Goal: Task Accomplishment & Management: Manage account settings

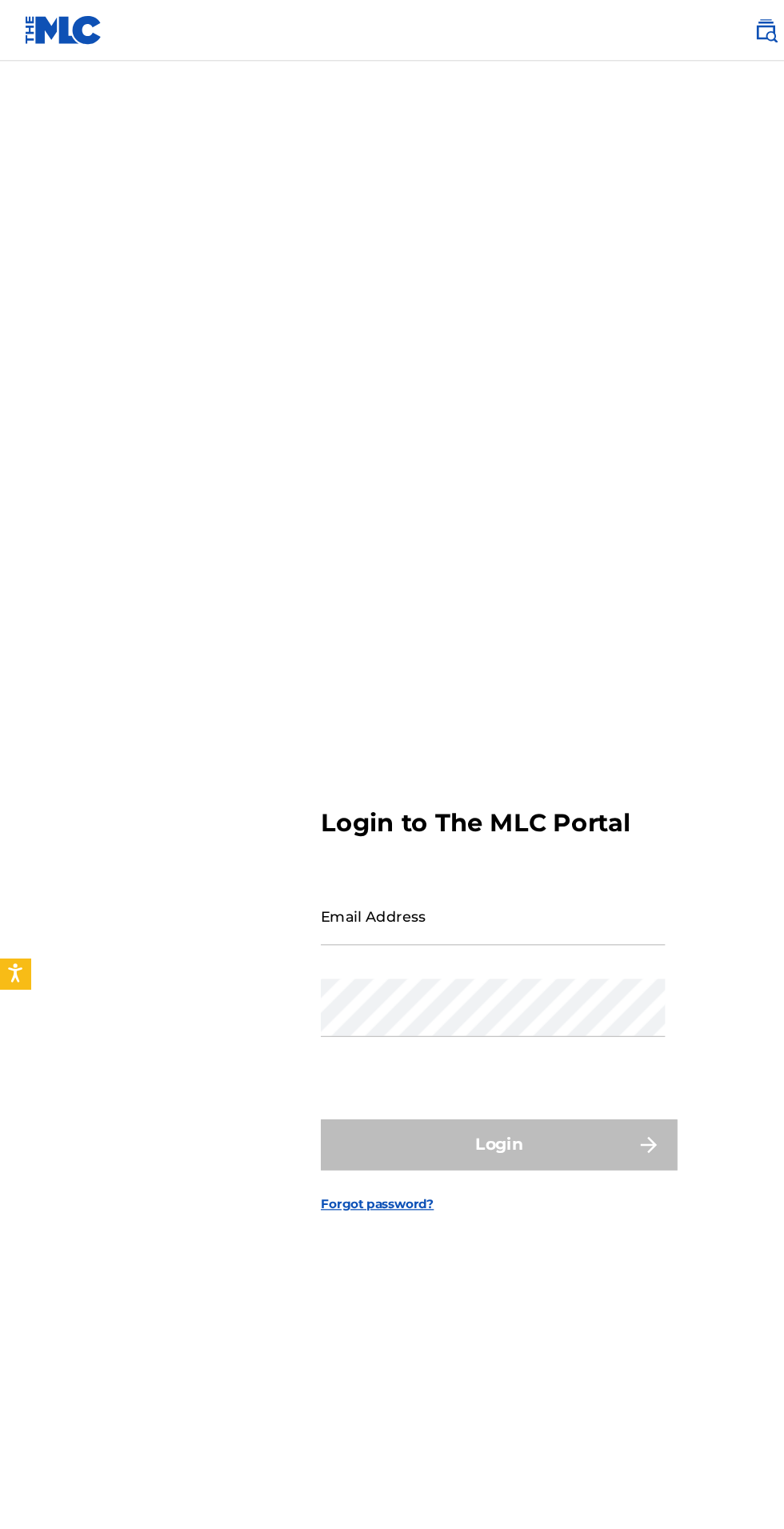
click at [477, 742] on input "Email Address" at bounding box center [387, 719] width 270 height 45
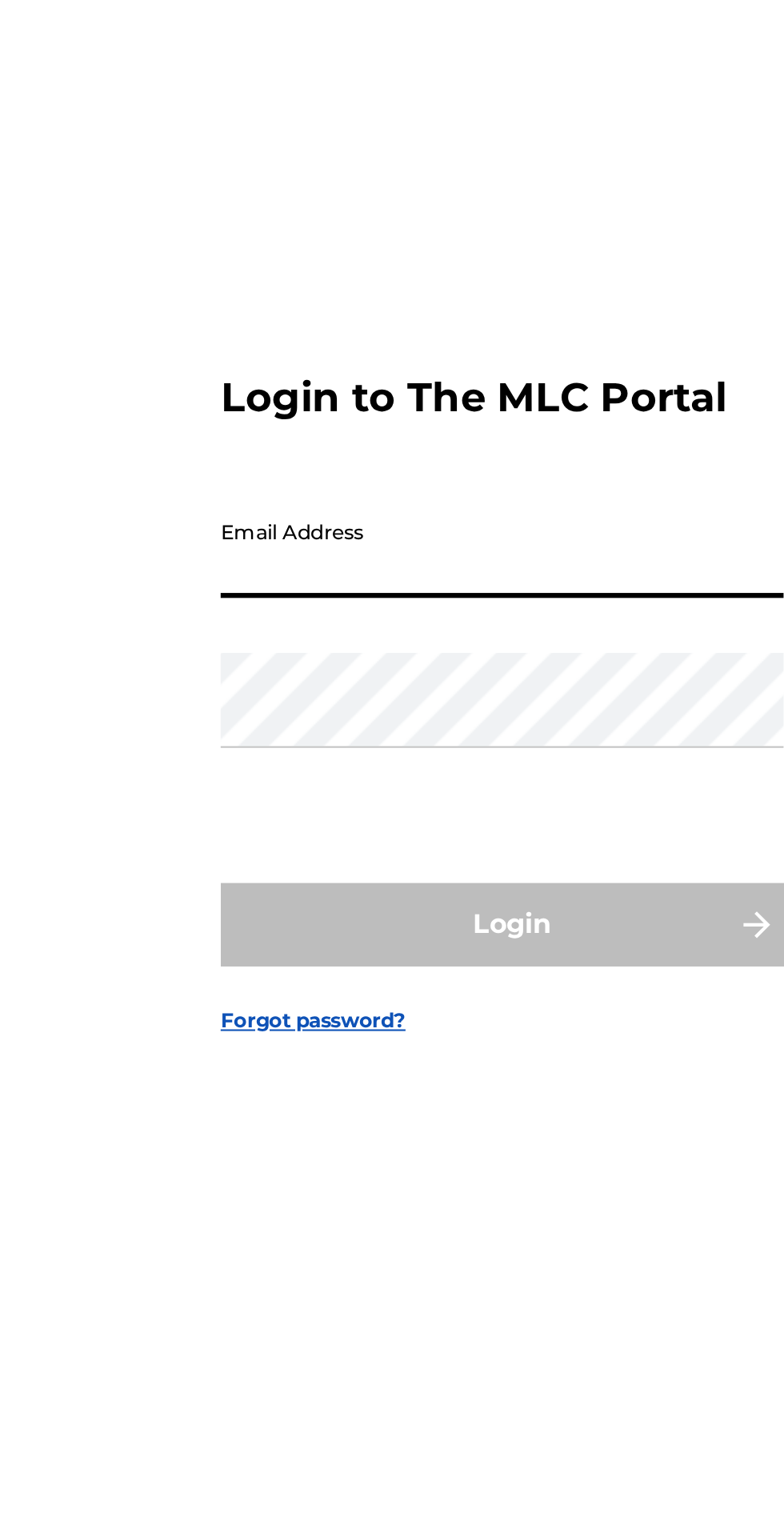
type input "[EMAIL_ADDRESS][DOMAIN_NAME]"
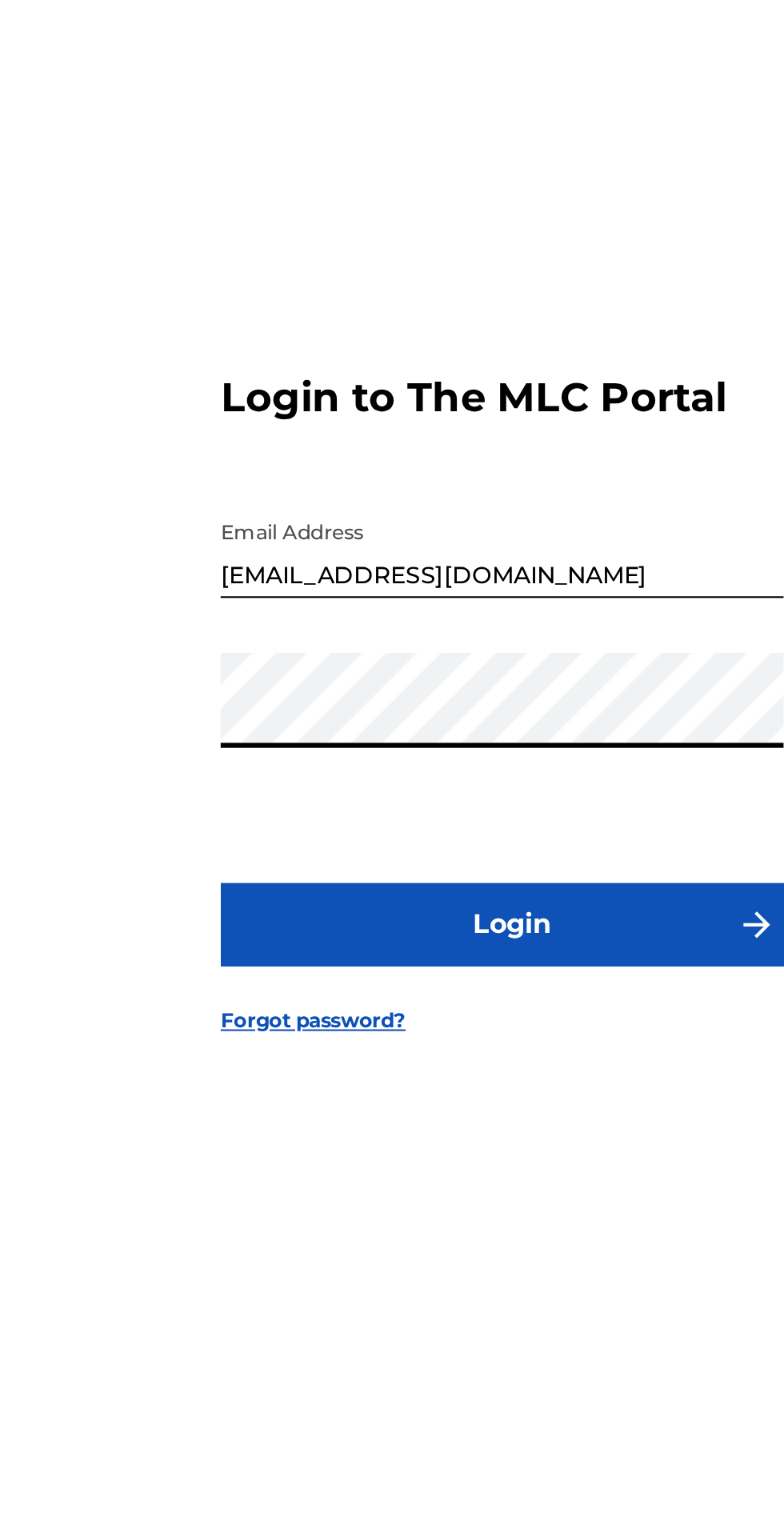
click at [252, 879] on button "Login" at bounding box center [392, 898] width 280 height 40
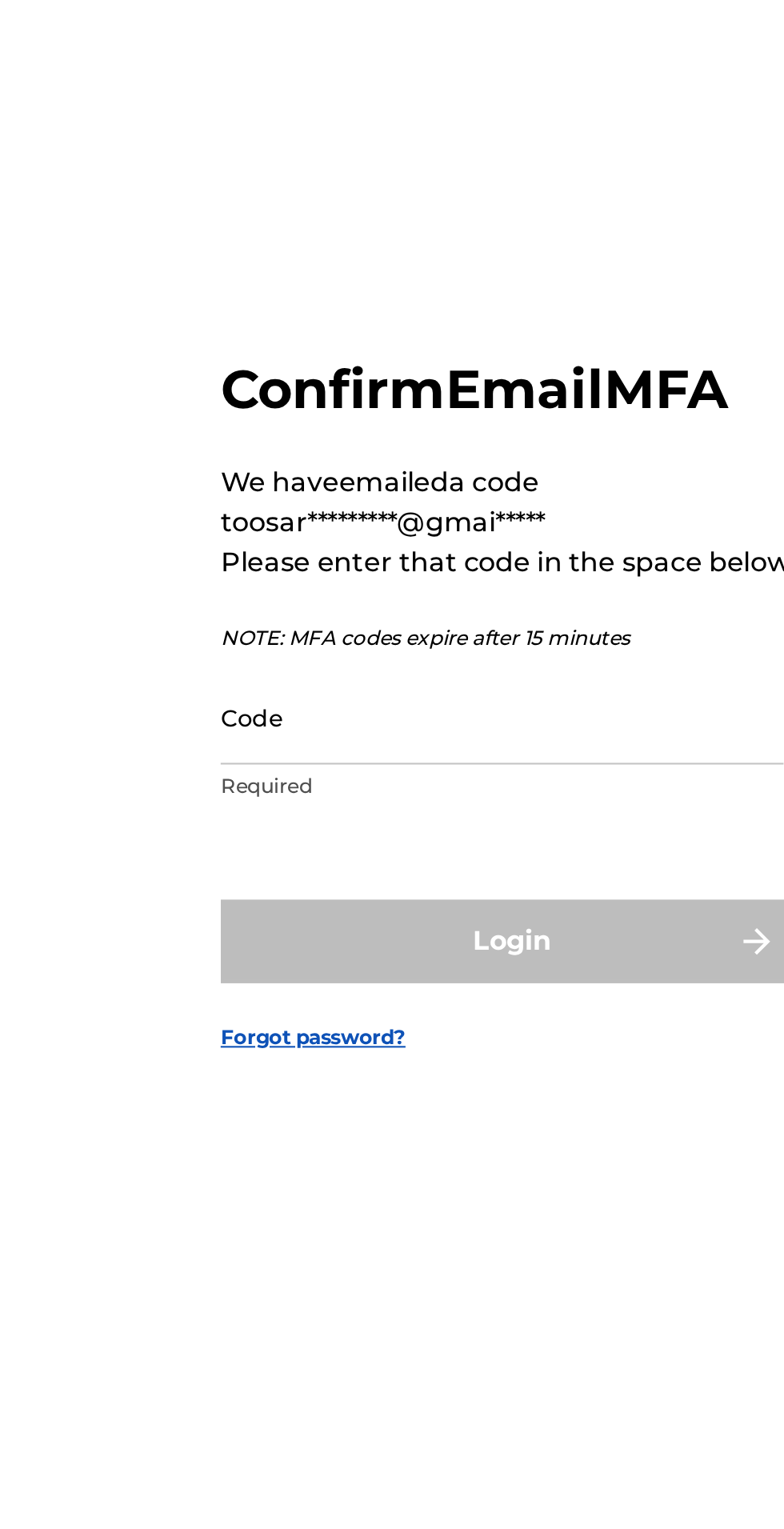
scroll to position [8, 0]
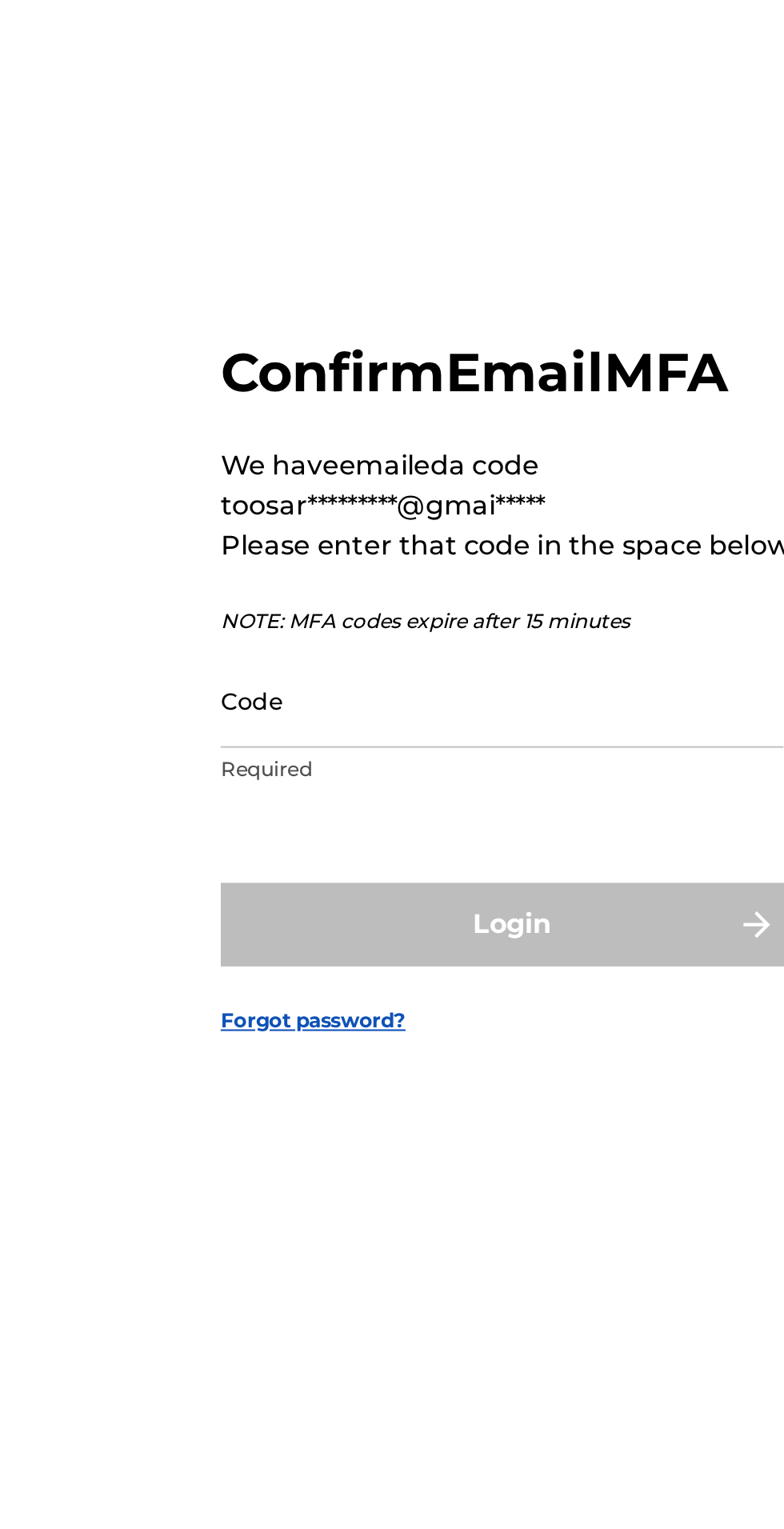
click at [397, 814] on input "Code" at bounding box center [387, 791] width 270 height 45
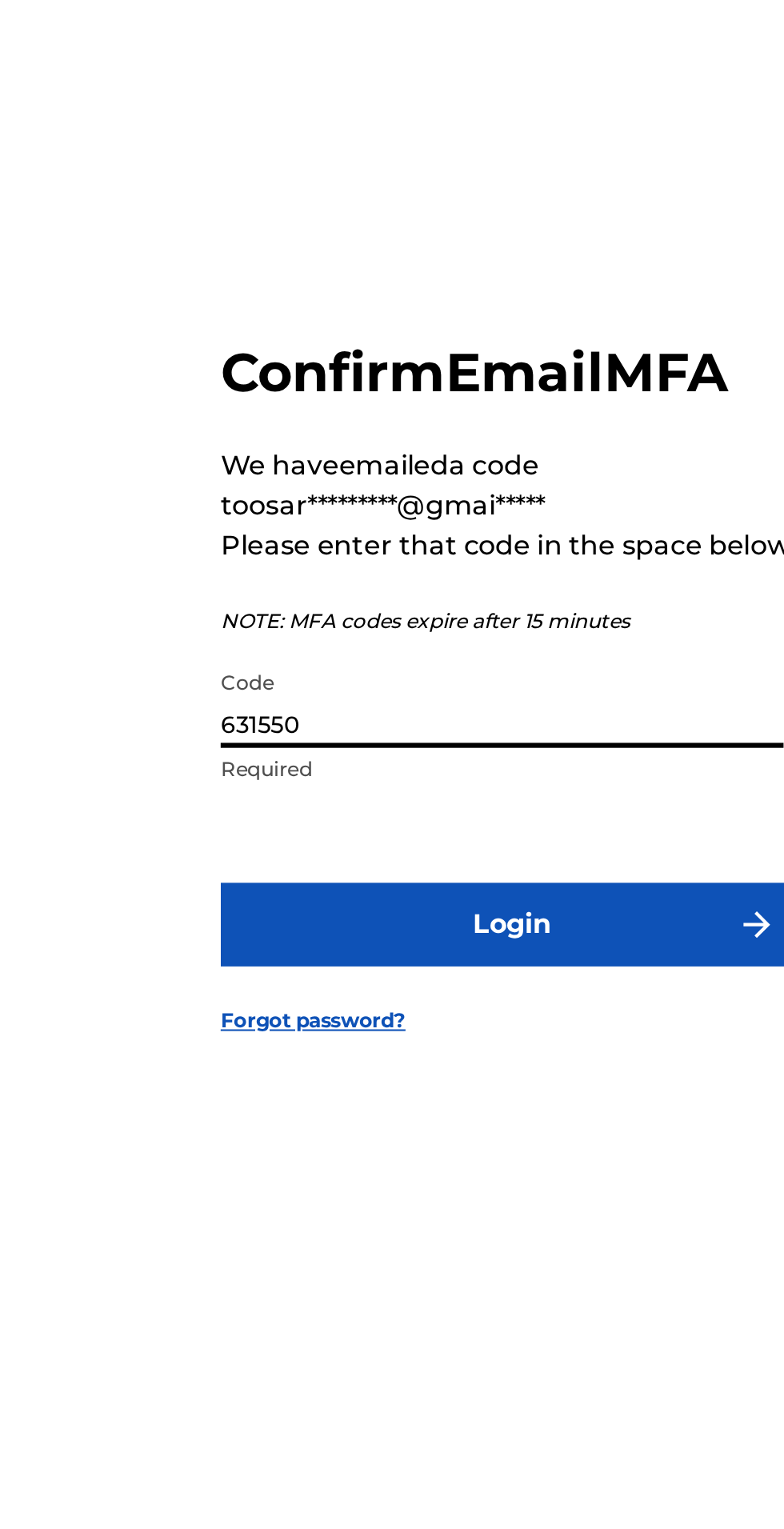
type input "631550"
click at [252, 879] on button "Login" at bounding box center [392, 898] width 280 height 40
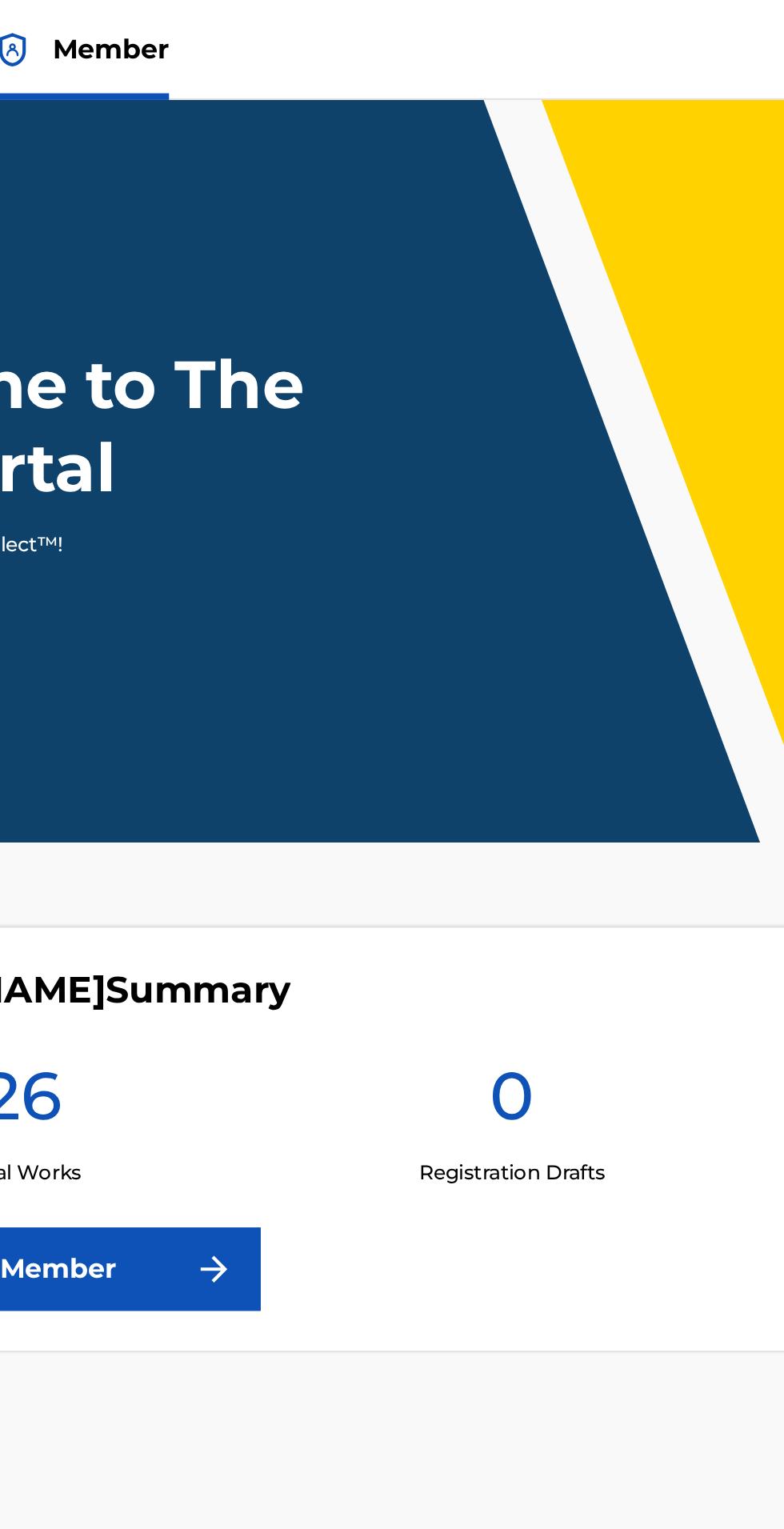
click at [454, 223] on div "Welcome to The MLC Portal It's time to Connect to Collect™!" at bounding box center [392, 216] width 784 height 104
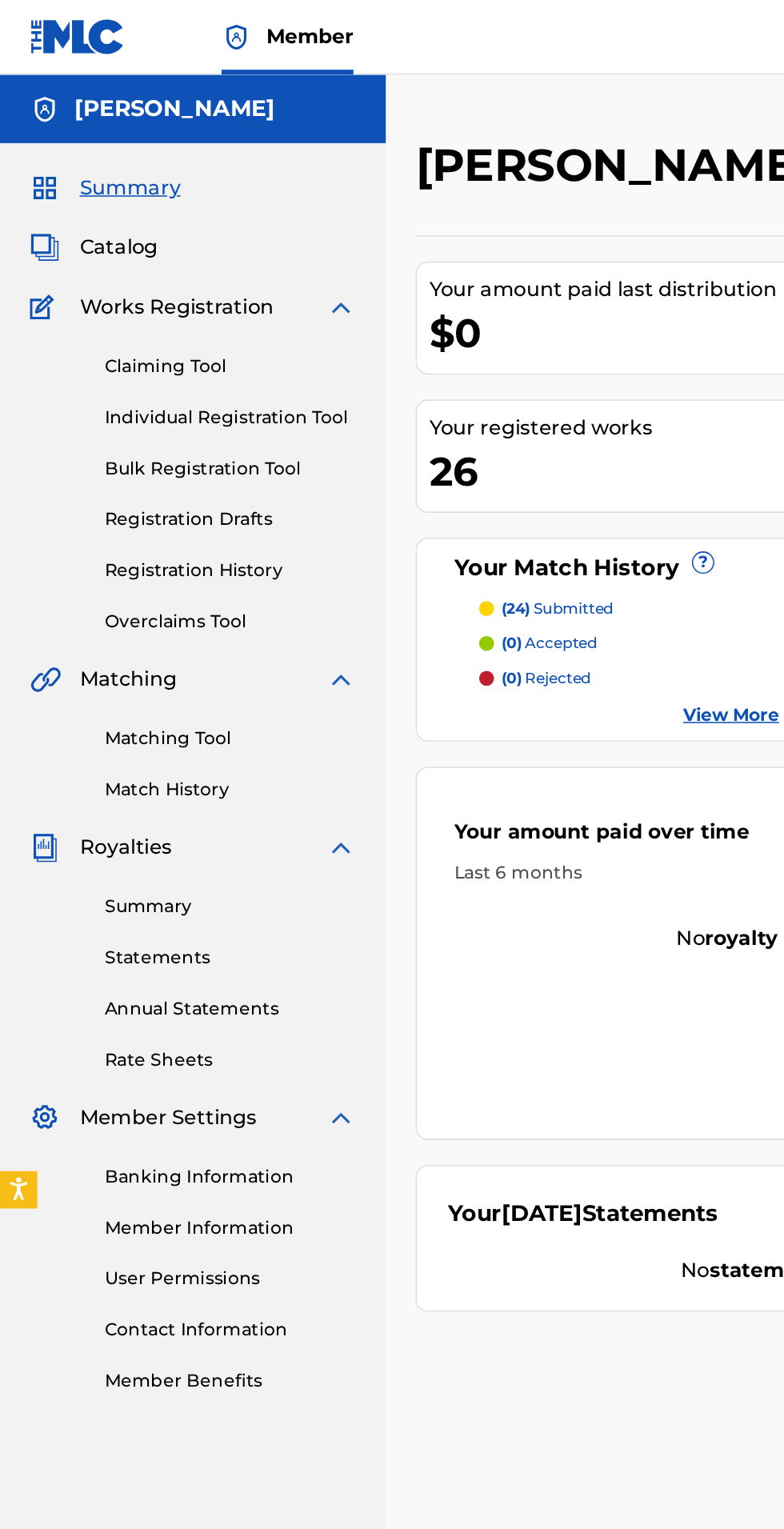
click at [132, 239] on link "Claiming Tool" at bounding box center [148, 235] width 161 height 17
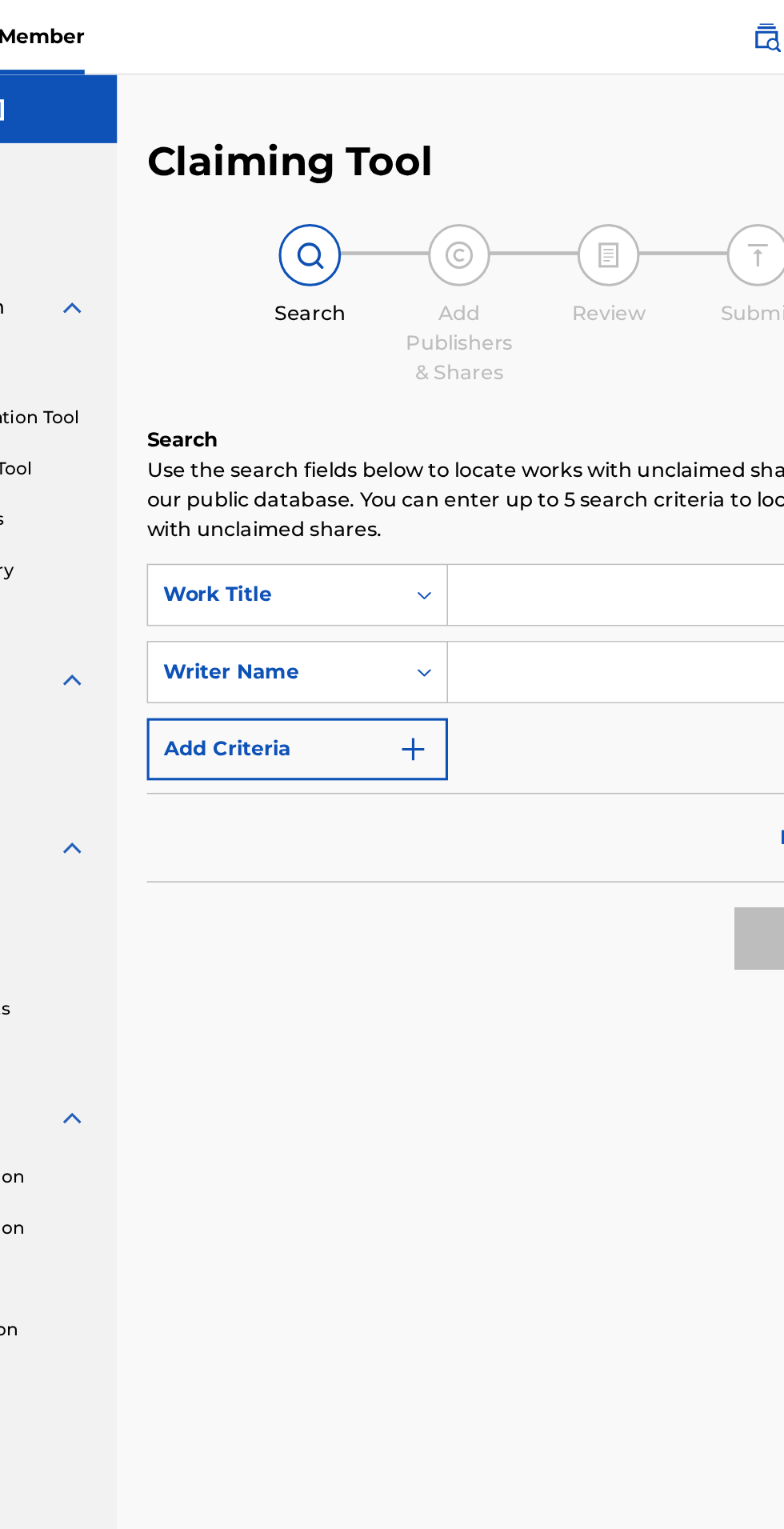
click at [599, 380] on input "Search Form" at bounding box center [613, 382] width 303 height 38
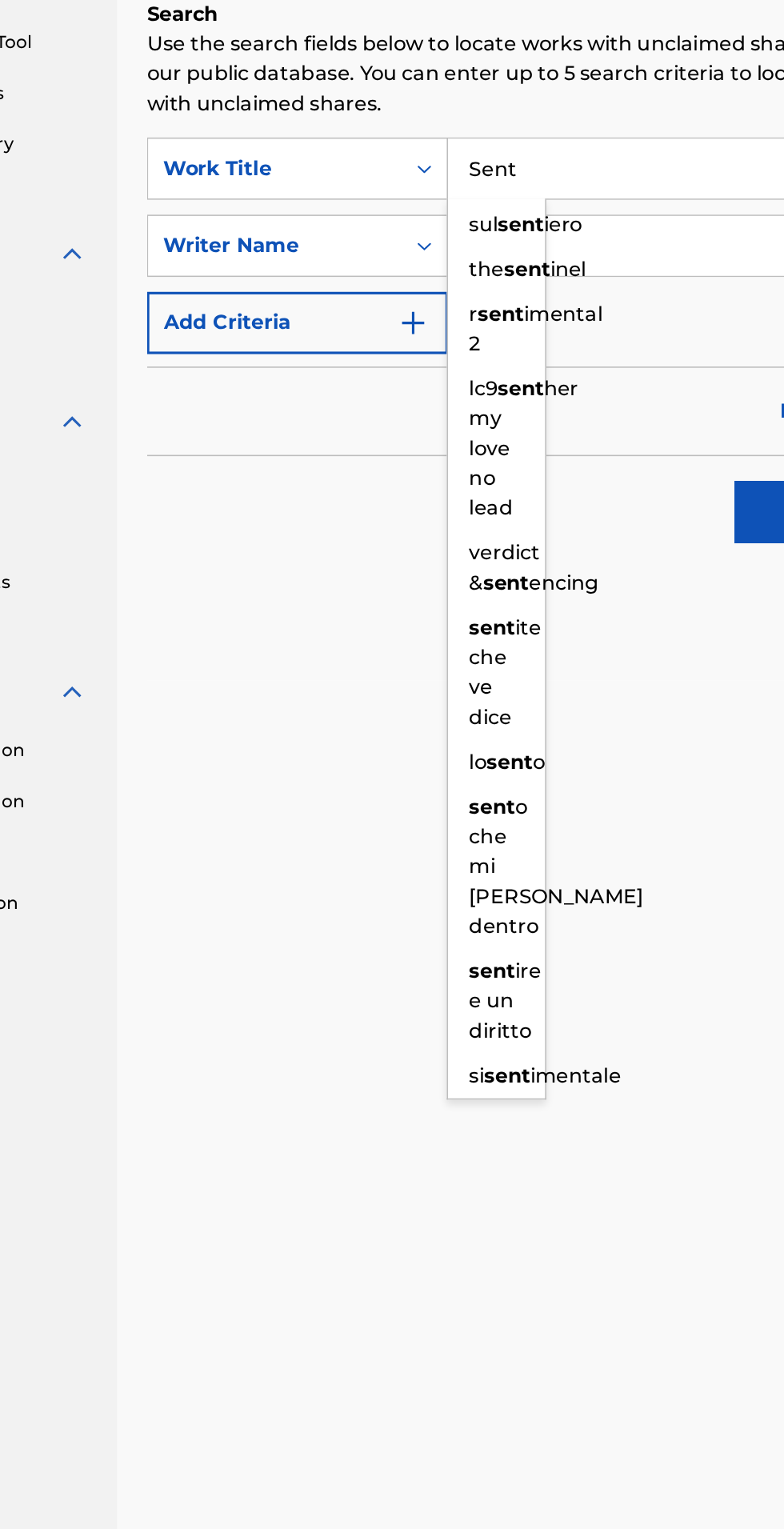
type input "Sent"
click at [349, 732] on div "Claiming Tool Search Add Publishers & Shares Review Submit Search Use the searc…" at bounding box center [516, 770] width 536 height 1364
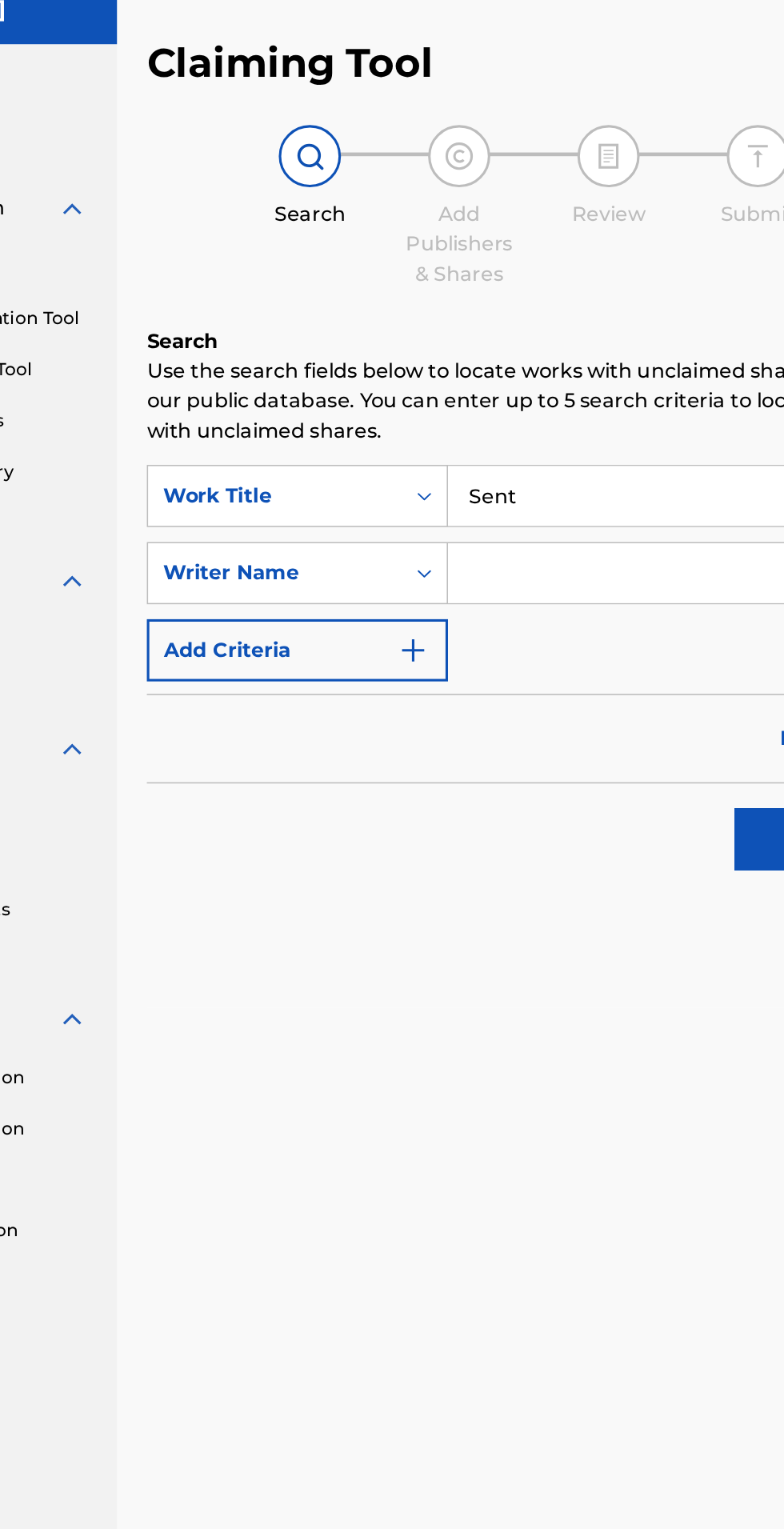
click at [439, 482] on img "Search Form" at bounding box center [439, 482] width 20 height 20
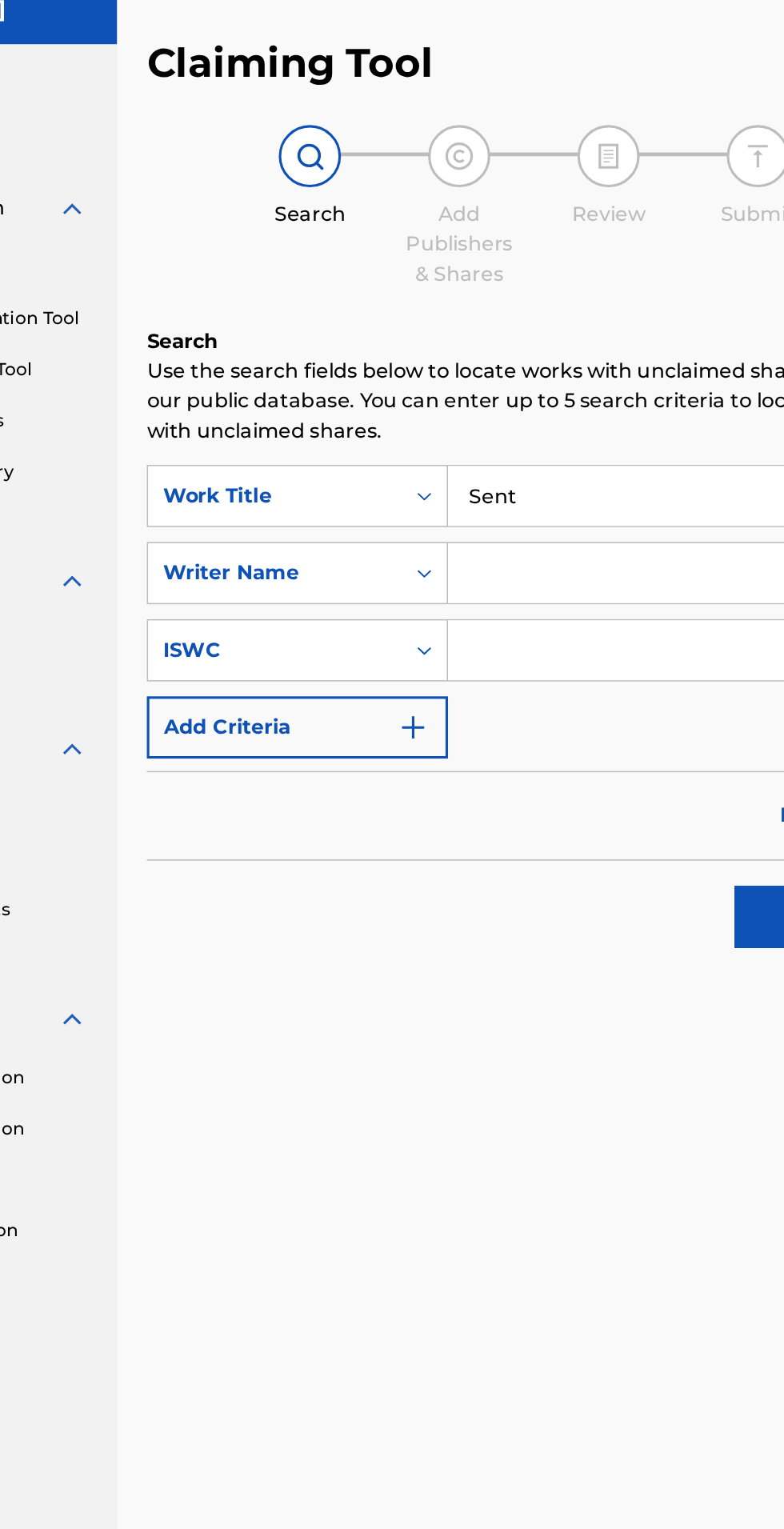
click at [439, 537] on img "Search Form" at bounding box center [439, 531] width 20 height 20
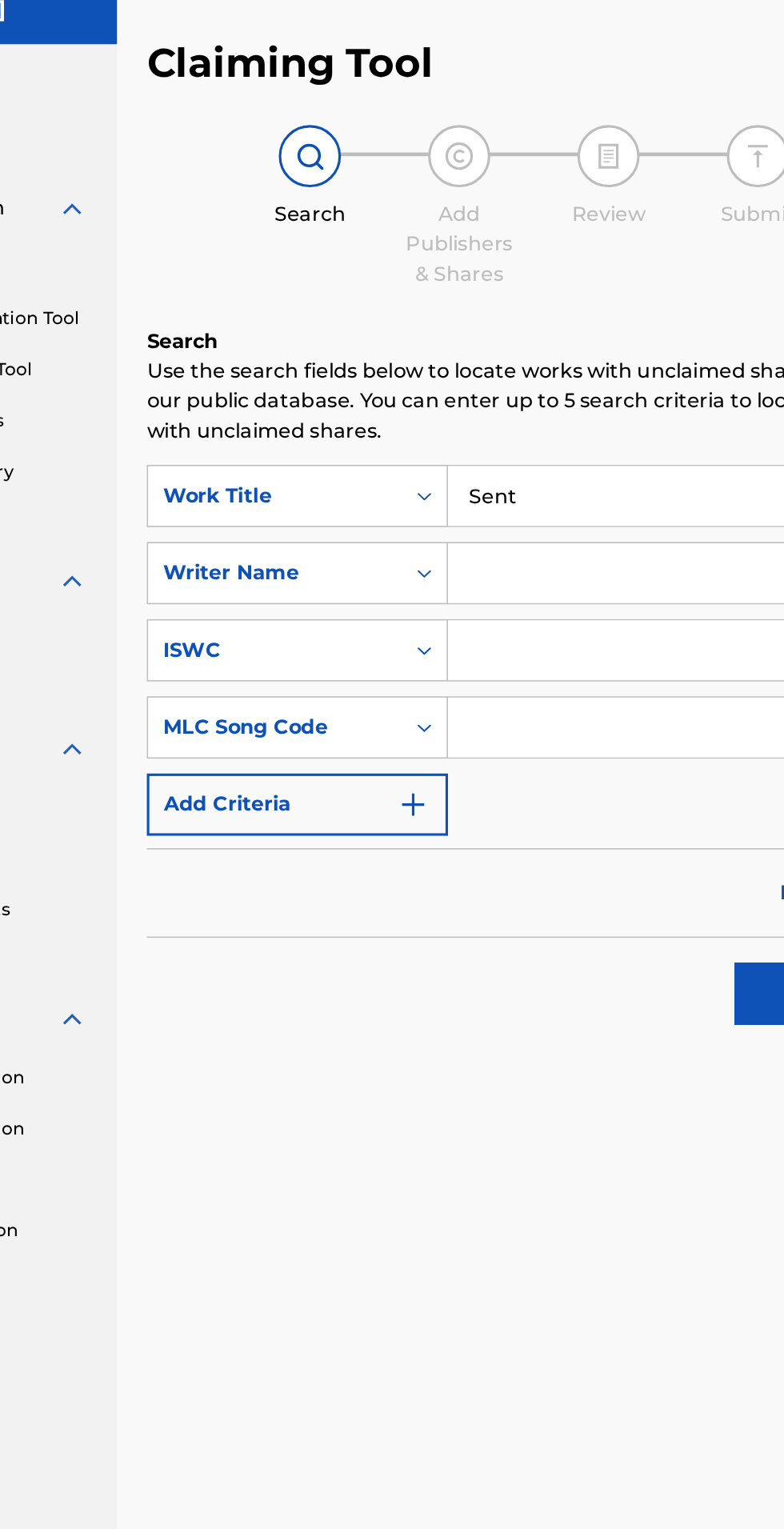
click at [440, 589] on img "Search Form" at bounding box center [439, 581] width 20 height 20
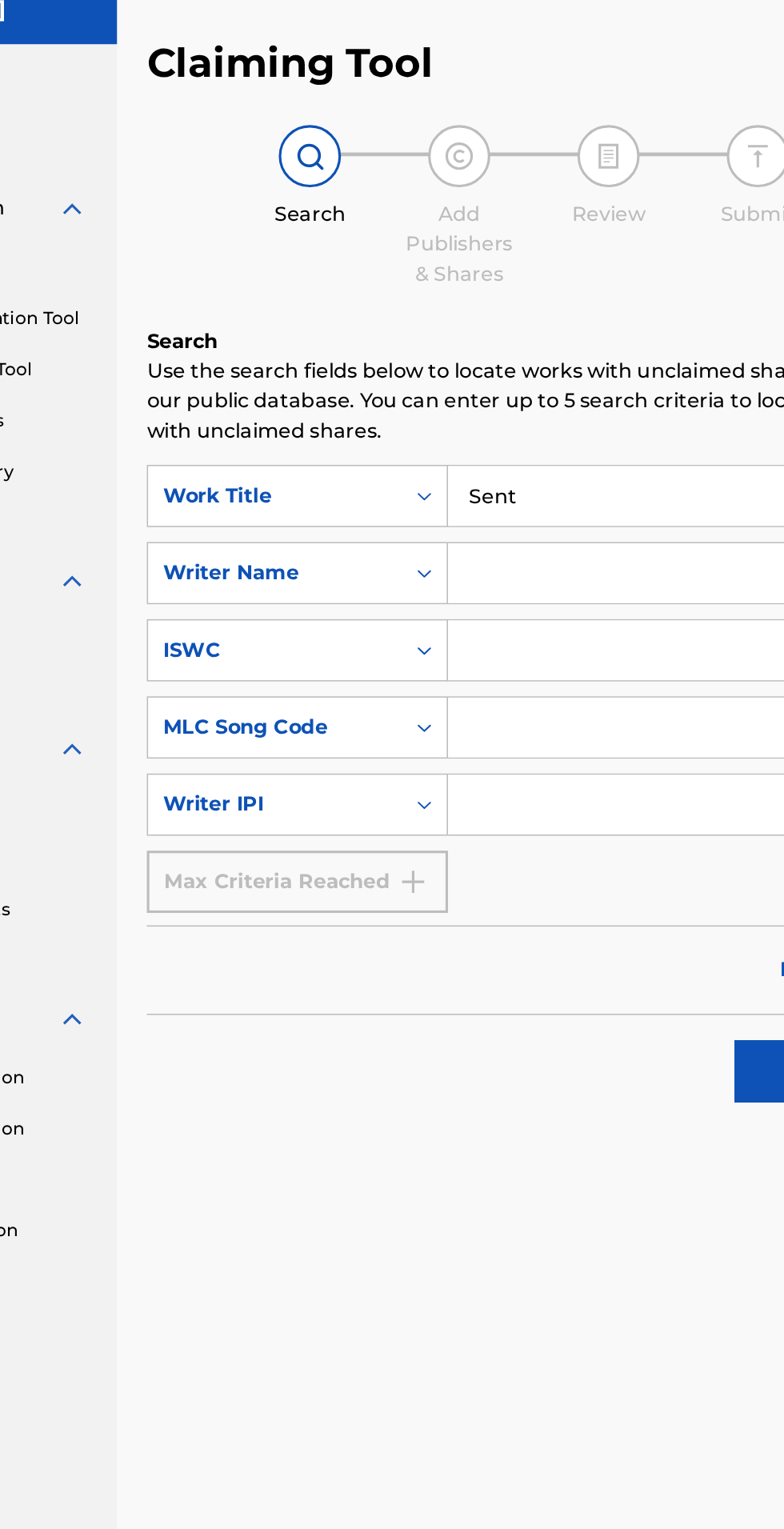
click at [584, 433] on input "Search Form" at bounding box center [613, 431] width 303 height 38
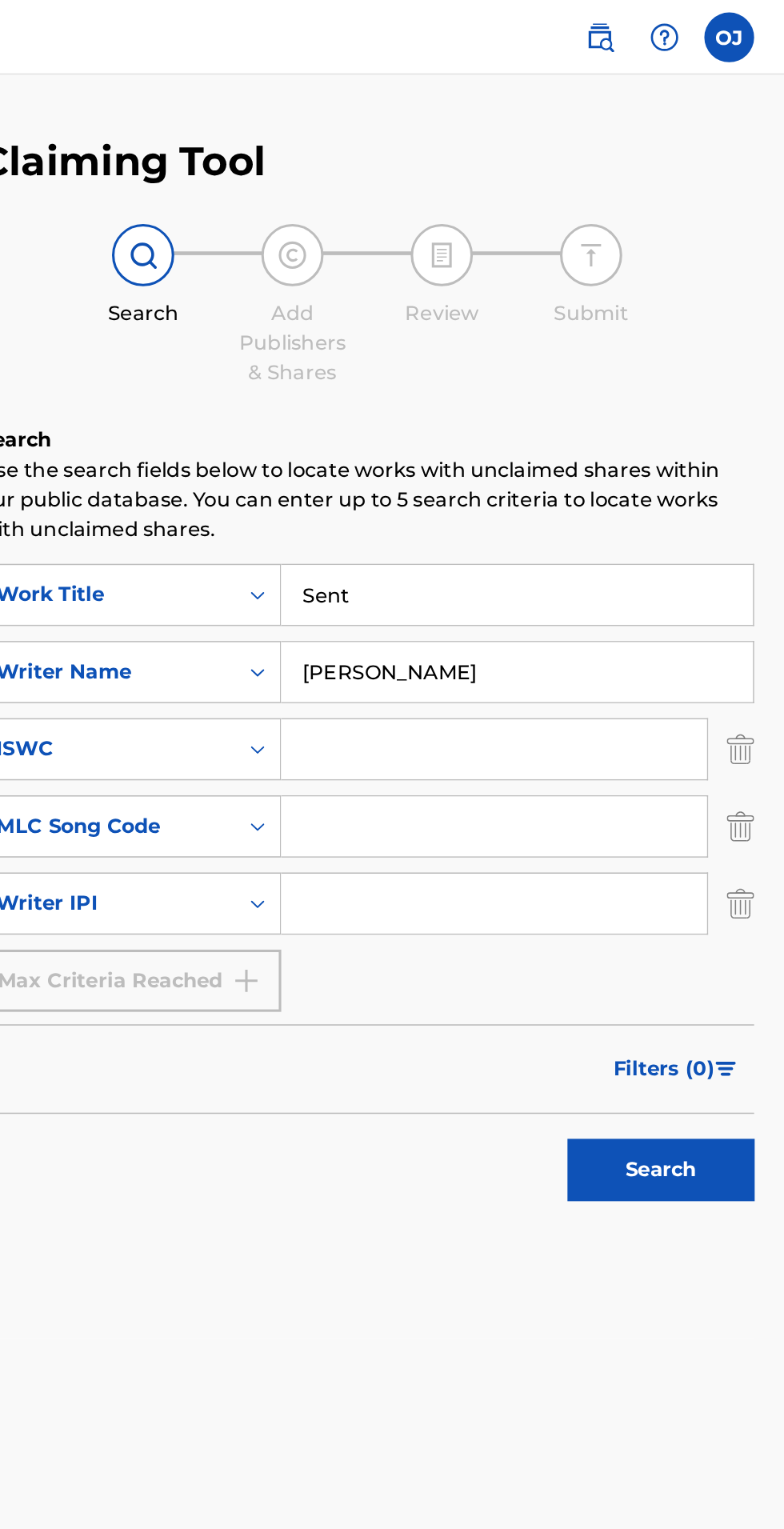
click at [720, 748] on button "Search" at bounding box center [704, 751] width 120 height 40
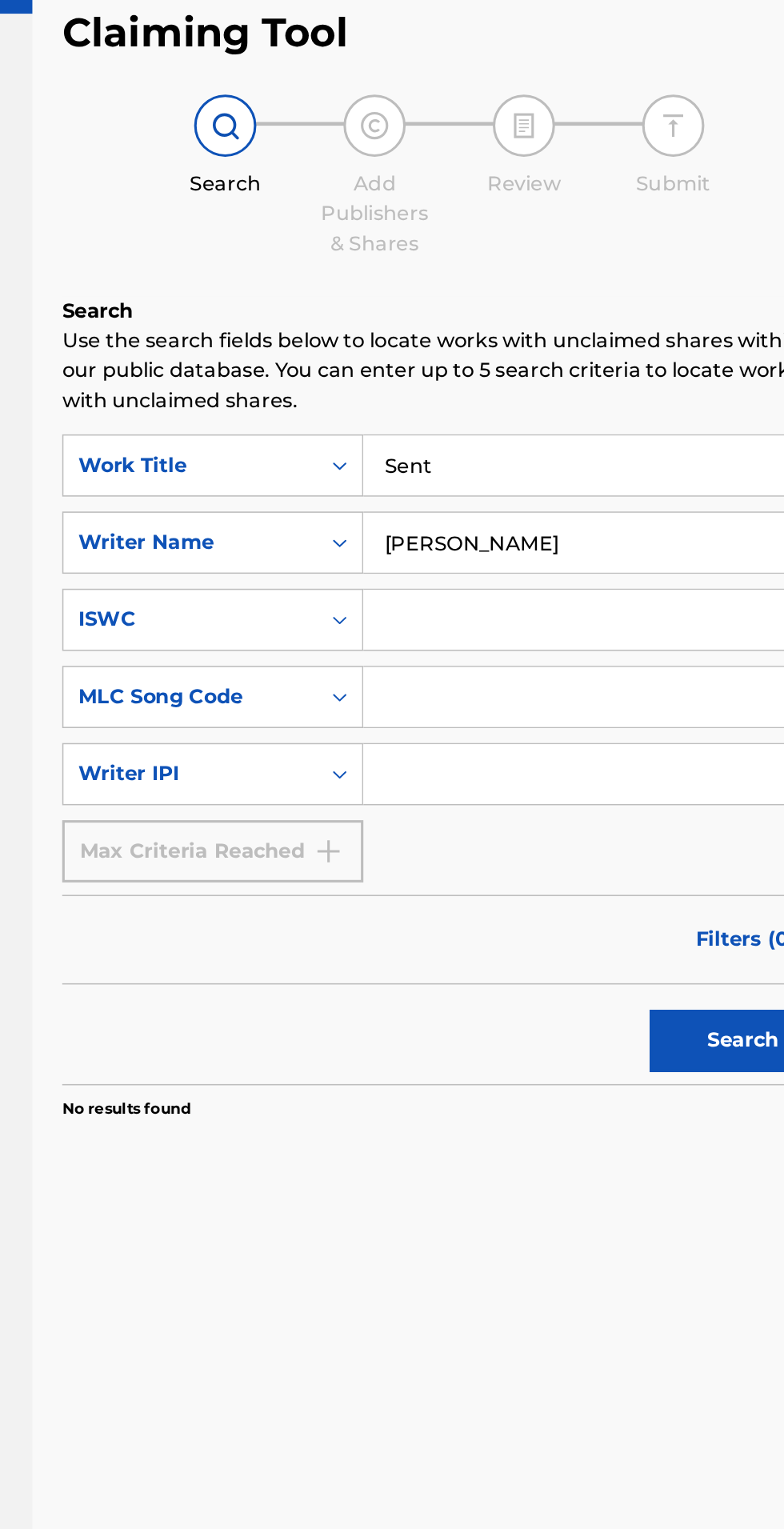
click at [685, 770] on button "Search" at bounding box center [704, 751] width 120 height 40
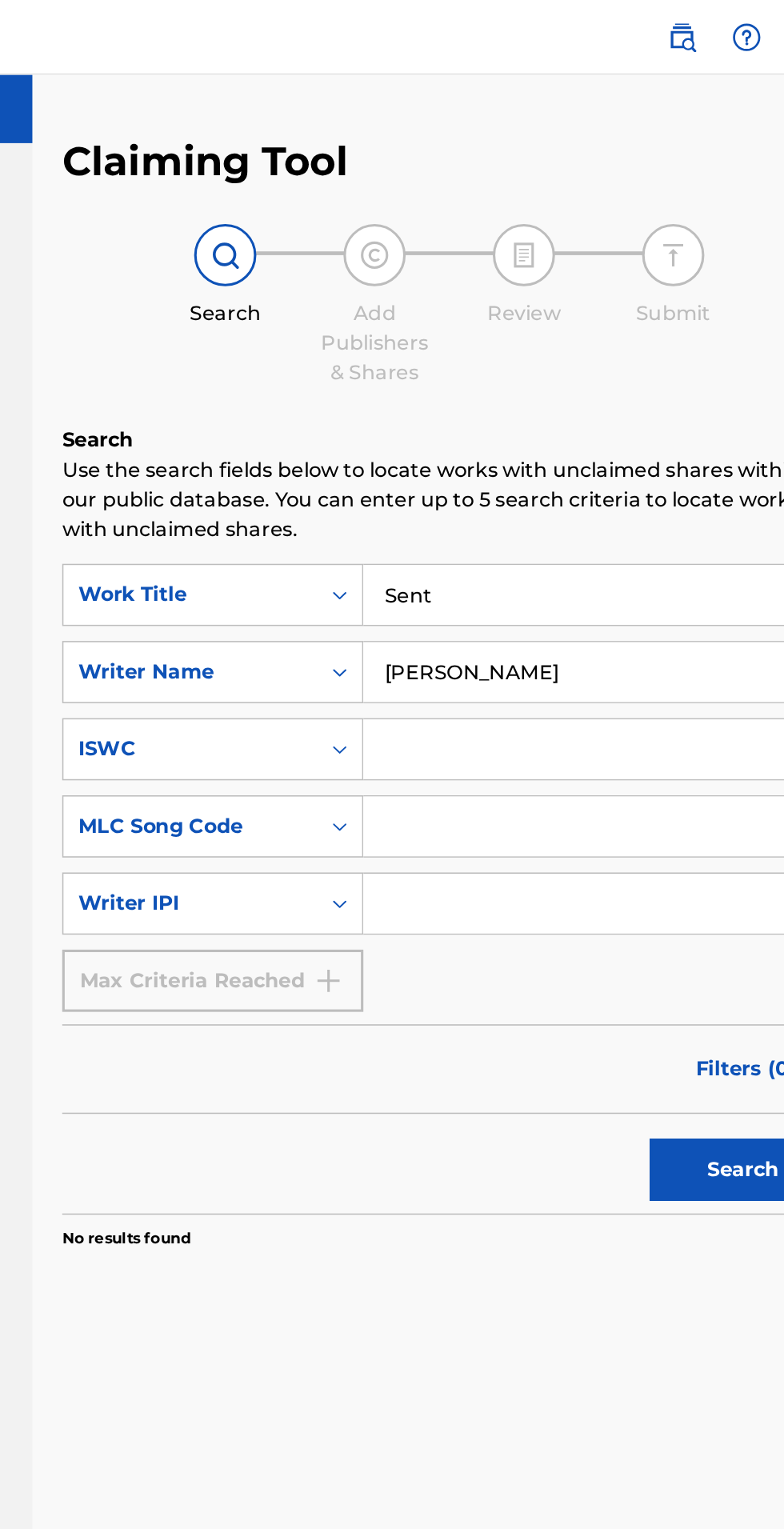
click at [622, 436] on input "[PERSON_NAME]" at bounding box center [613, 431] width 303 height 38
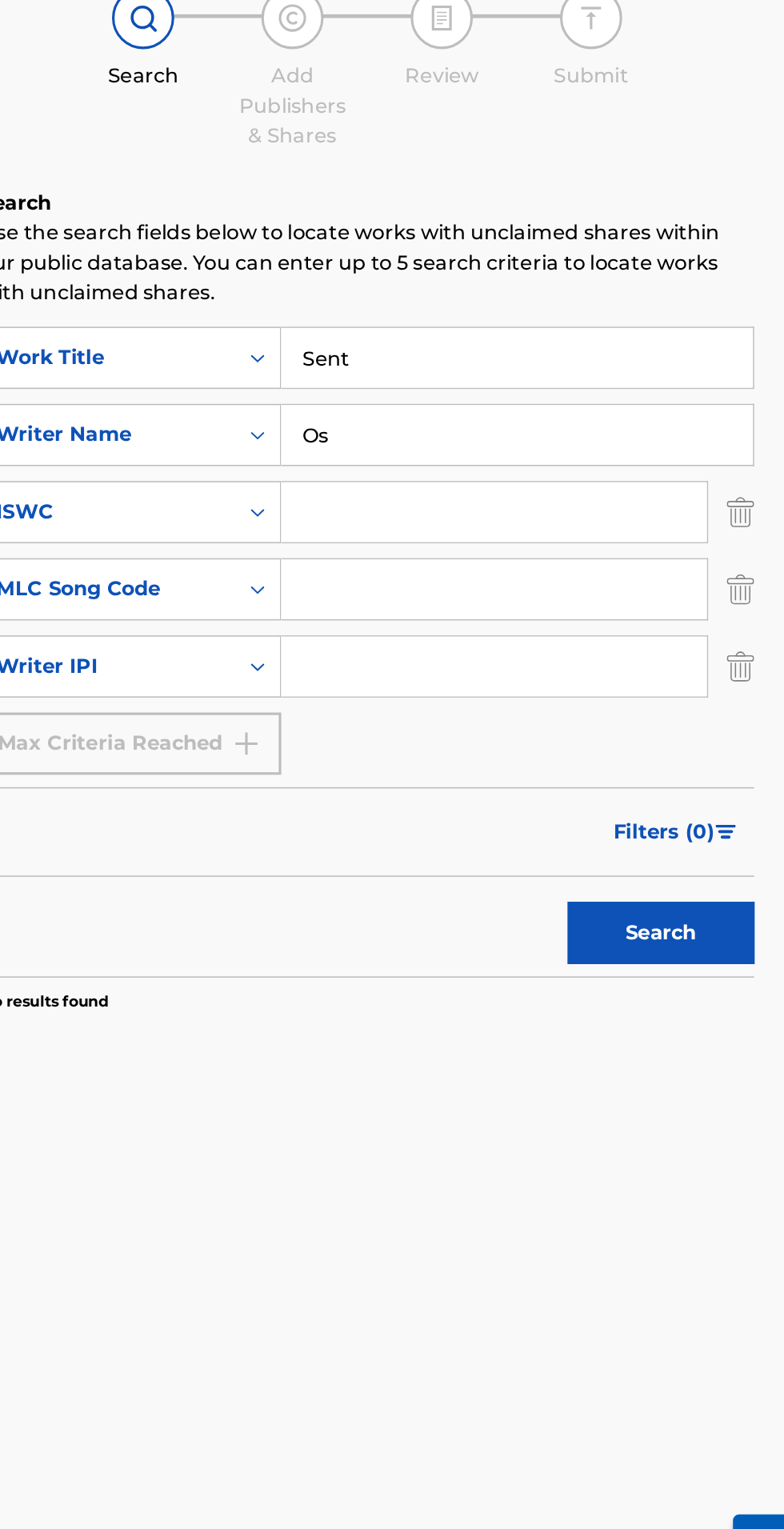
type input "O"
type input "[PERSON_NAME]"
click at [723, 767] on button "Search" at bounding box center [704, 751] width 120 height 40
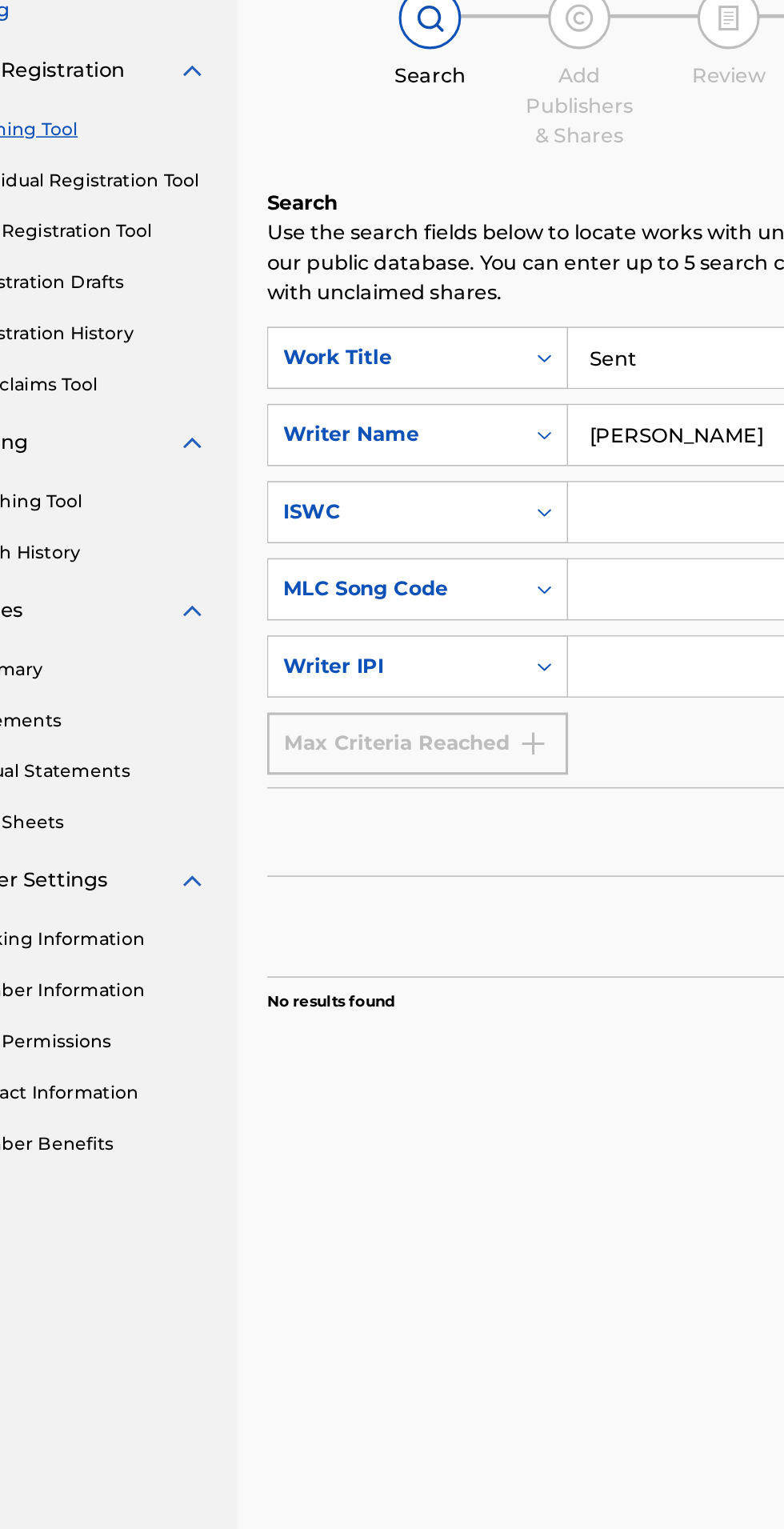
click at [401, 984] on div "Claiming Tool Search Add Publishers & Shares Review Submit Search Use the searc…" at bounding box center [516, 770] width 536 height 1364
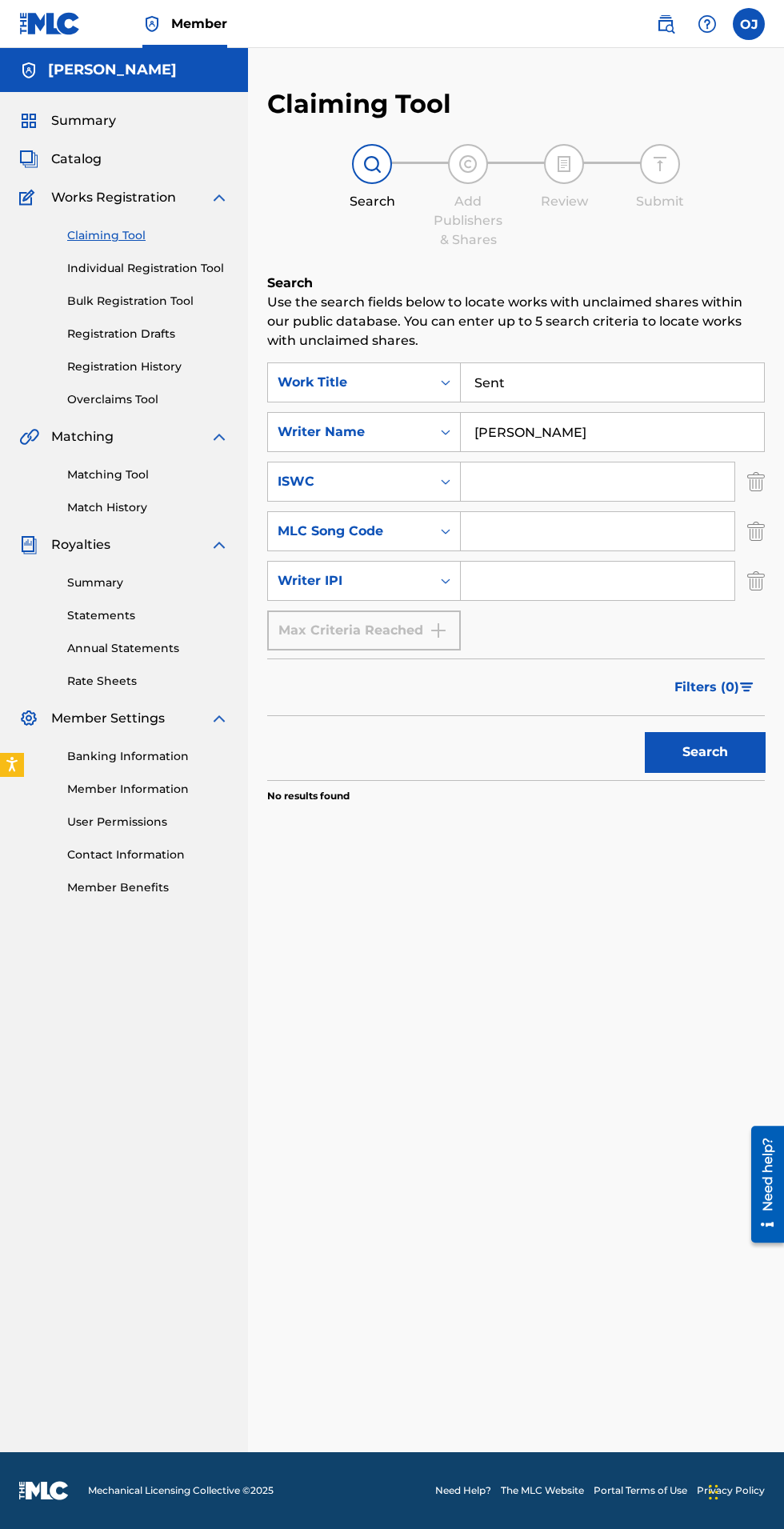
click at [166, 757] on link "Banking Information" at bounding box center [148, 756] width 161 height 17
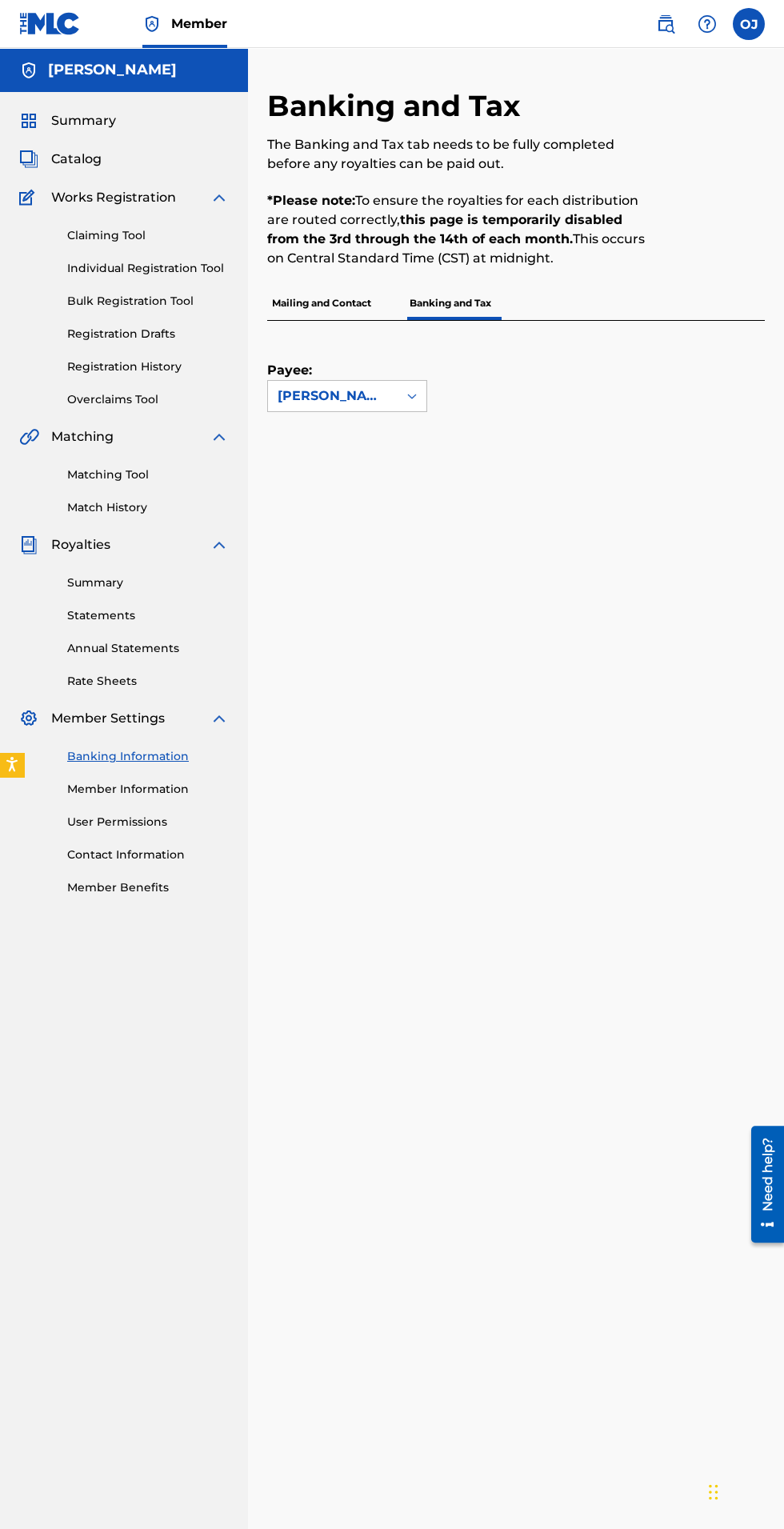
click at [160, 1031] on nav "[PERSON_NAME] Summary Catalog Works Registration Claiming Tool Individual Regis…" at bounding box center [124, 842] width 248 height 1588
click at [646, 386] on div "Payee: [PERSON_NAME]" at bounding box center [497, 366] width 459 height 91
click at [667, 341] on div "Payee: [PERSON_NAME]" at bounding box center [497, 366] width 459 height 91
click at [324, 299] on p "Mailing and Contact" at bounding box center [321, 303] width 109 height 34
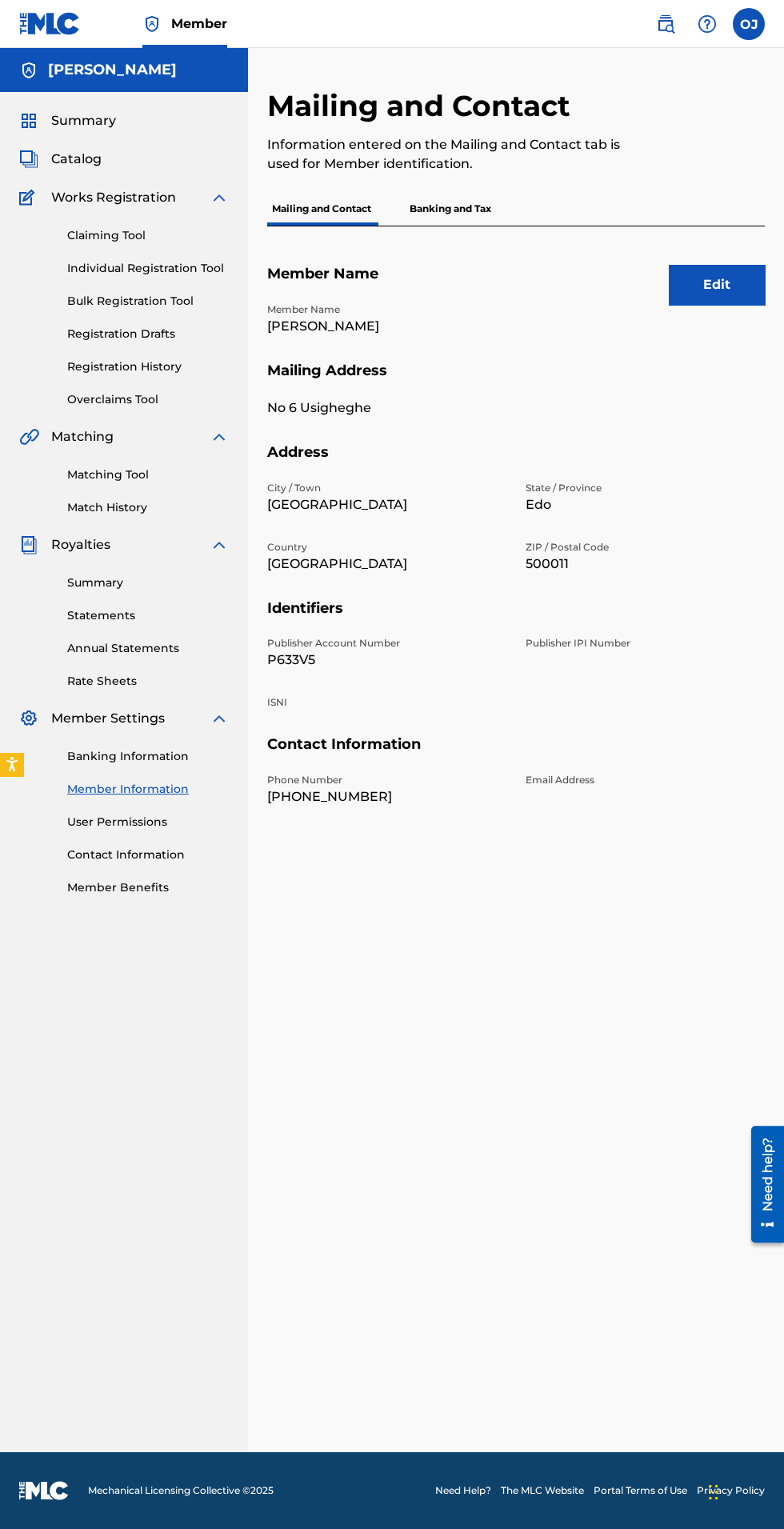
click at [442, 208] on p "Banking and Tax" at bounding box center [450, 209] width 91 height 34
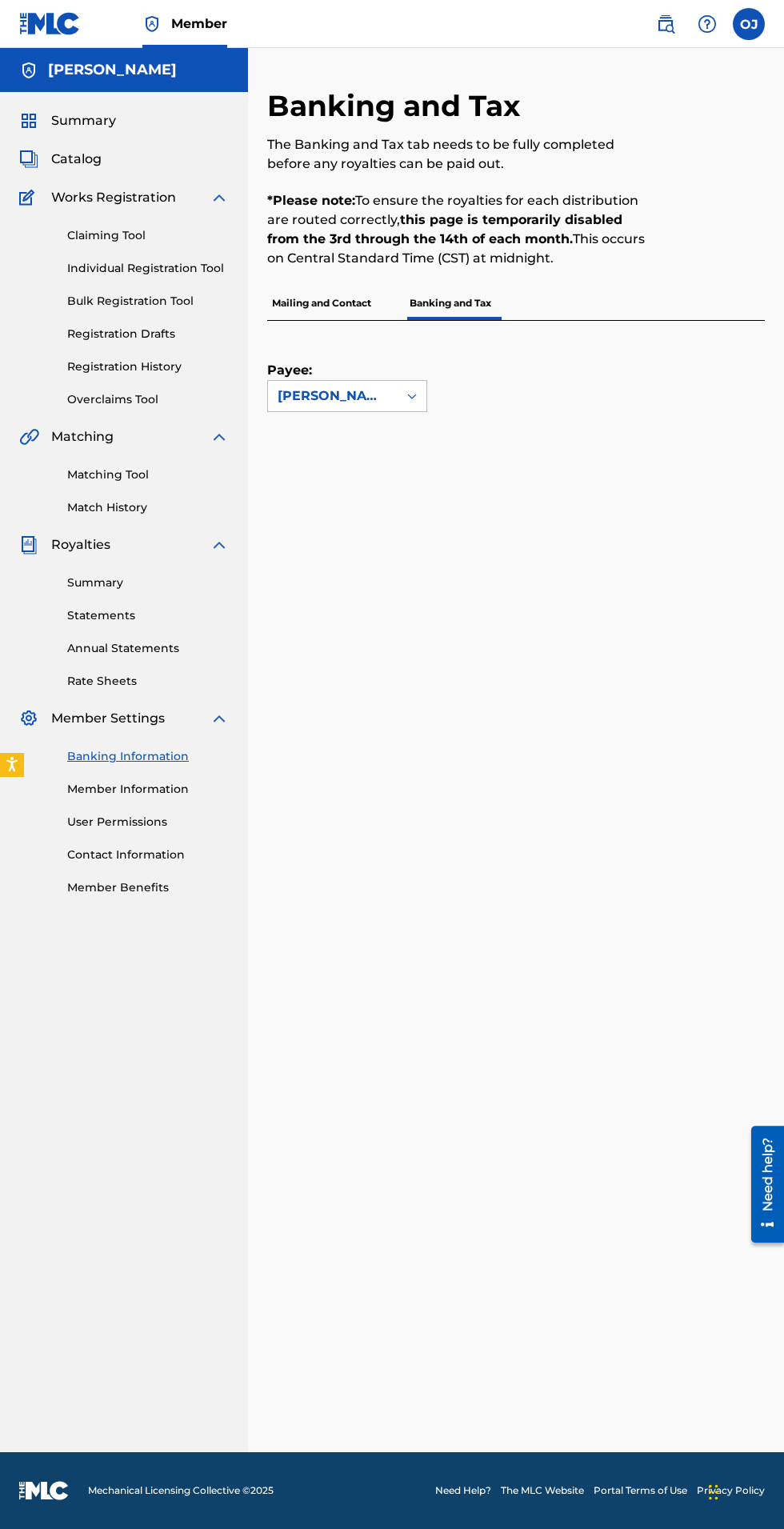
click at [609, 417] on div "Payee: [PERSON_NAME]" at bounding box center [515, 475] width 498 height 310
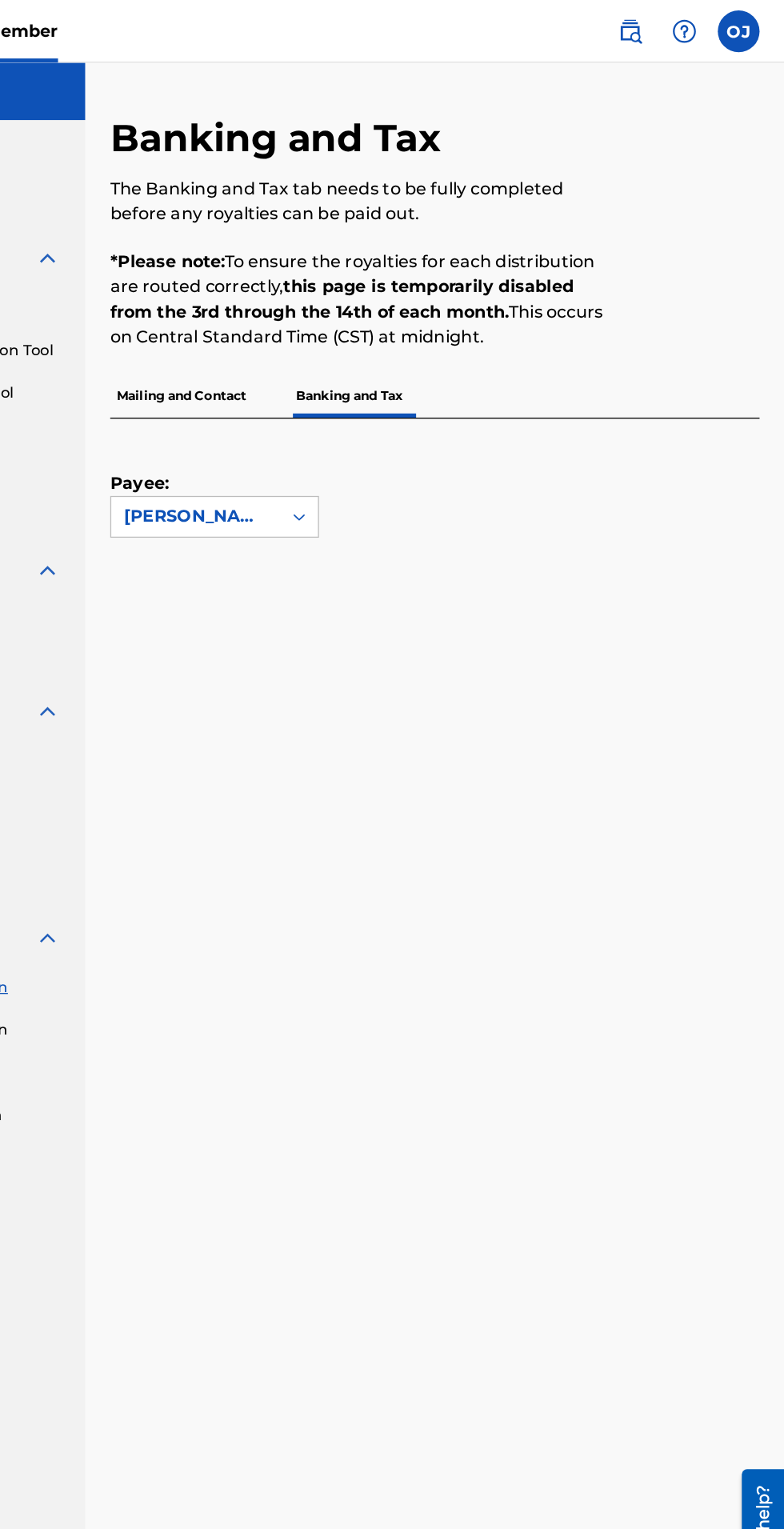
scroll to position [13, 0]
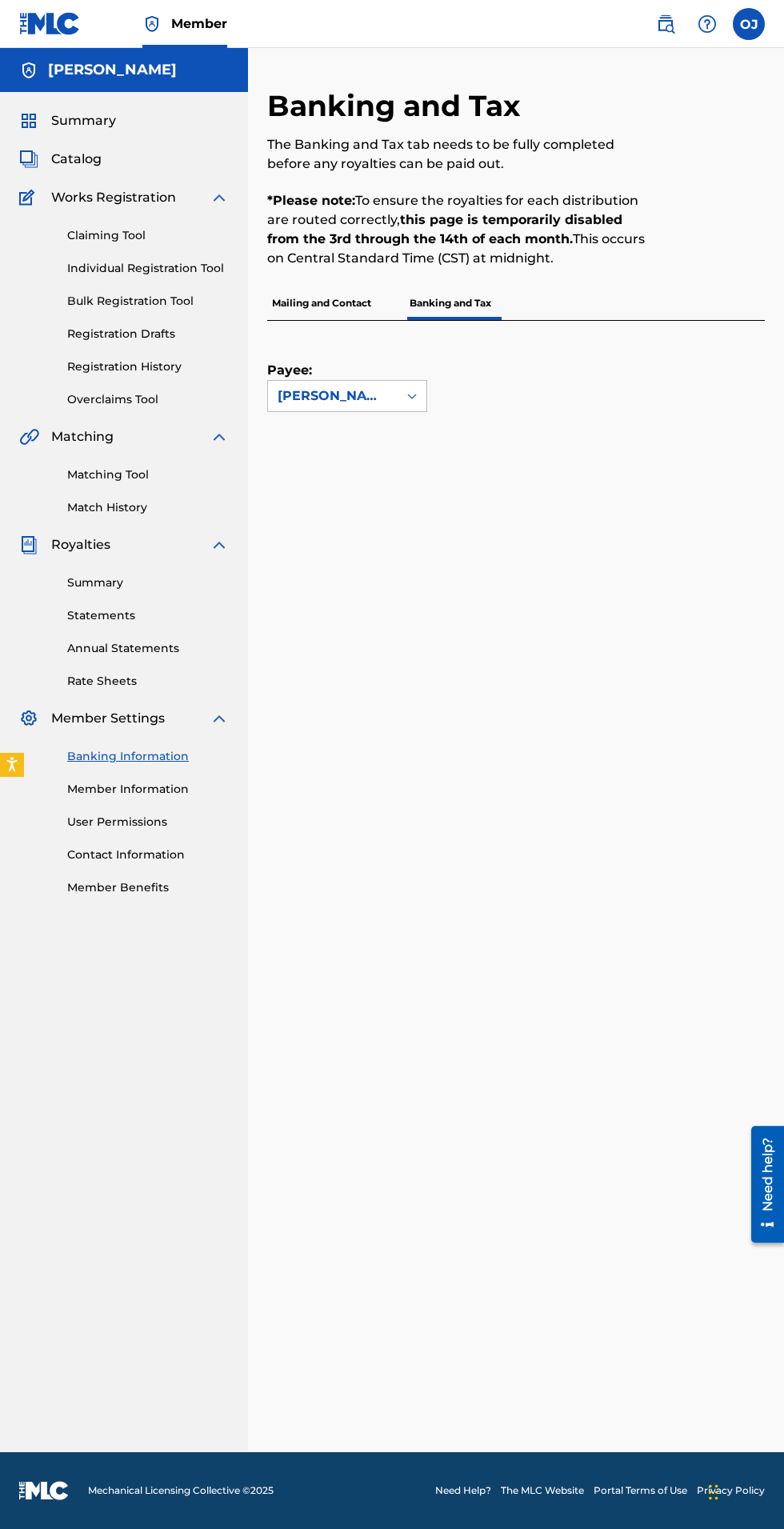
click at [315, 289] on p "Mailing and Contact" at bounding box center [321, 303] width 109 height 34
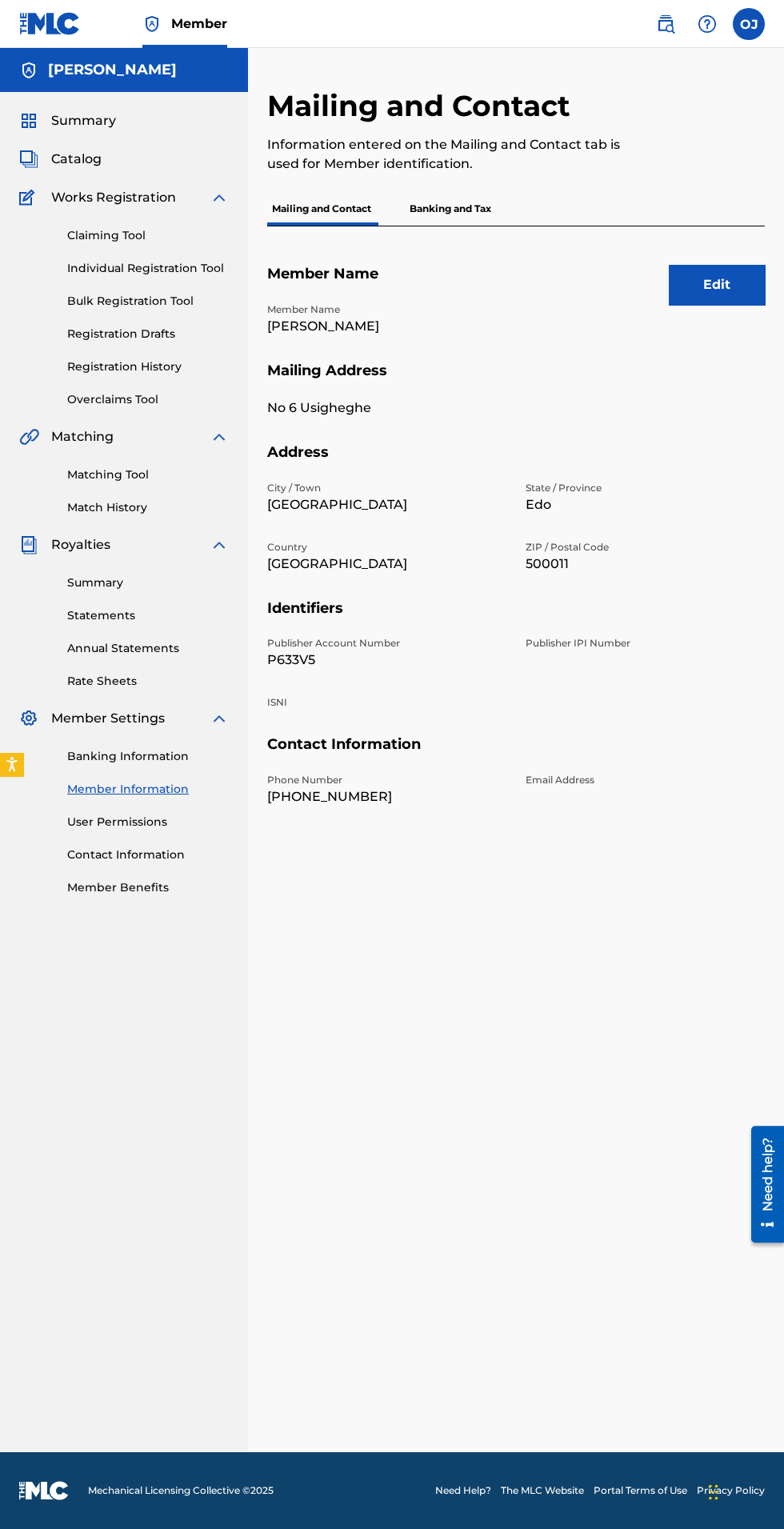
click at [444, 218] on p "Banking and Tax" at bounding box center [450, 209] width 91 height 34
